Goal: Check status: Check status

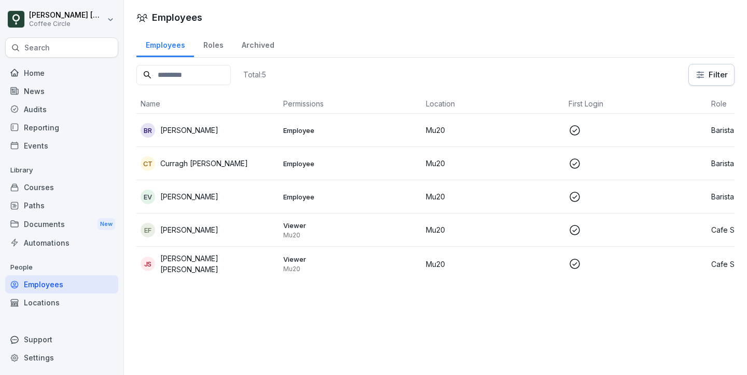
click at [216, 195] on p "[PERSON_NAME]" at bounding box center [189, 196] width 58 height 11
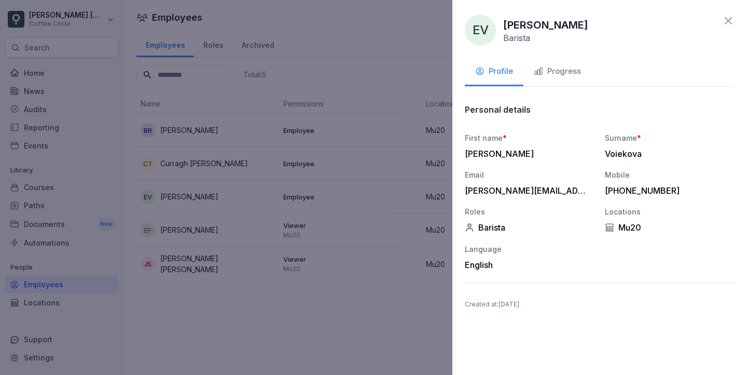
click at [555, 66] on div "Progress" at bounding box center [557, 71] width 47 height 12
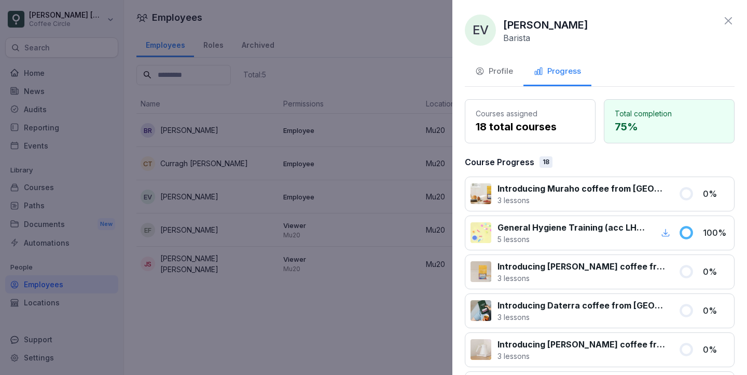
click at [739, 17] on div "EV [PERSON_NAME] Barista Profile Progress Courses assigned 18 total courses Tot…" at bounding box center [600, 187] width 295 height 375
click at [718, 20] on div "EV [PERSON_NAME] Barista" at bounding box center [600, 30] width 270 height 31
click at [721, 20] on div "EV [PERSON_NAME] Barista" at bounding box center [600, 30] width 270 height 31
click at [730, 19] on icon at bounding box center [728, 20] width 7 height 7
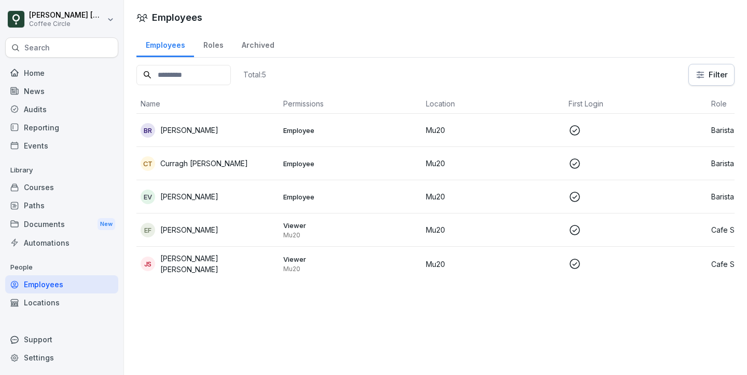
click at [183, 257] on div "JS [PERSON_NAME] [PERSON_NAME]" at bounding box center [208, 264] width 134 height 22
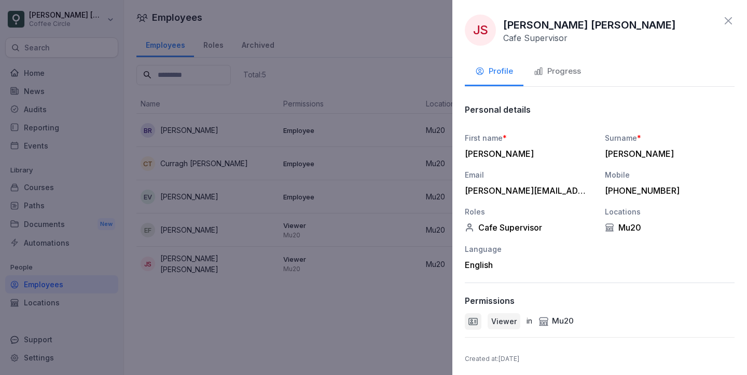
click at [557, 83] on button "Progress" at bounding box center [558, 72] width 68 height 28
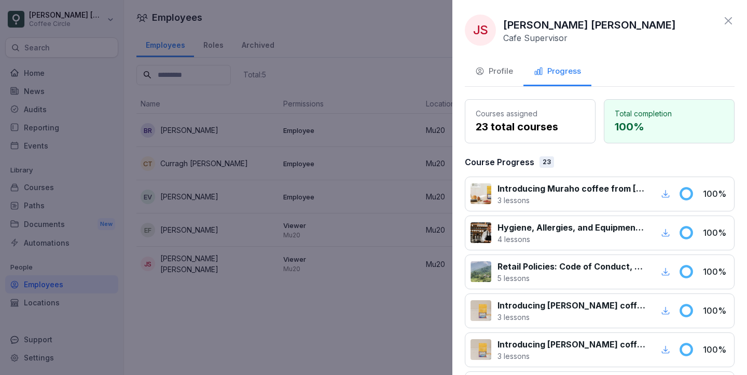
click at [728, 24] on icon at bounding box center [729, 21] width 12 height 12
